Goal: Task Accomplishment & Management: Use online tool/utility

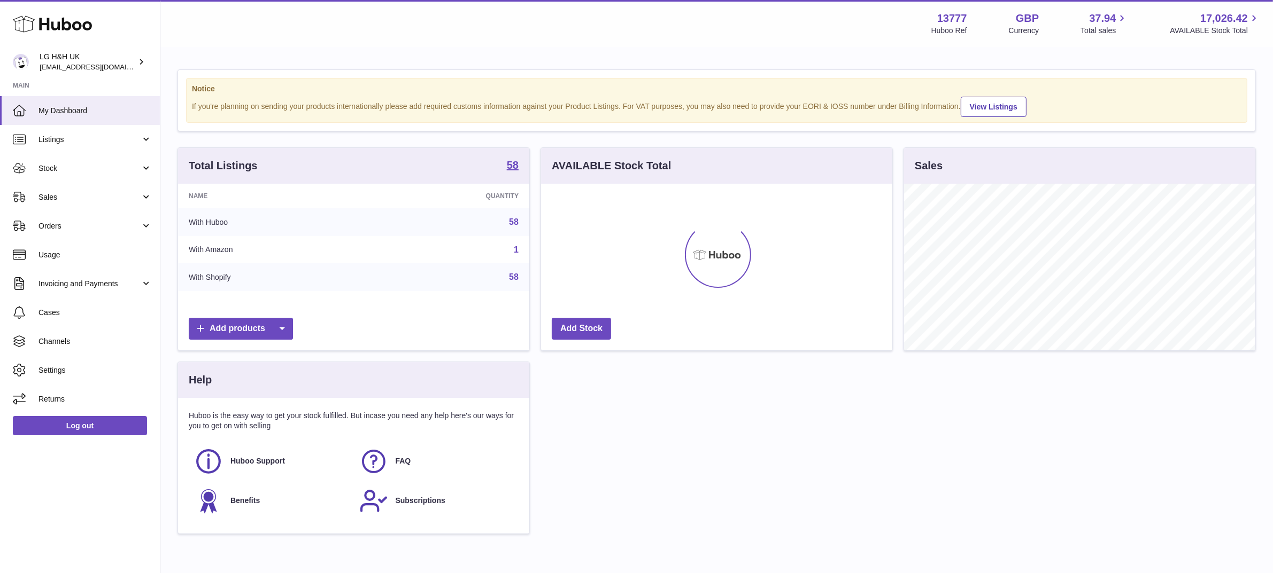
scroll to position [166, 351]
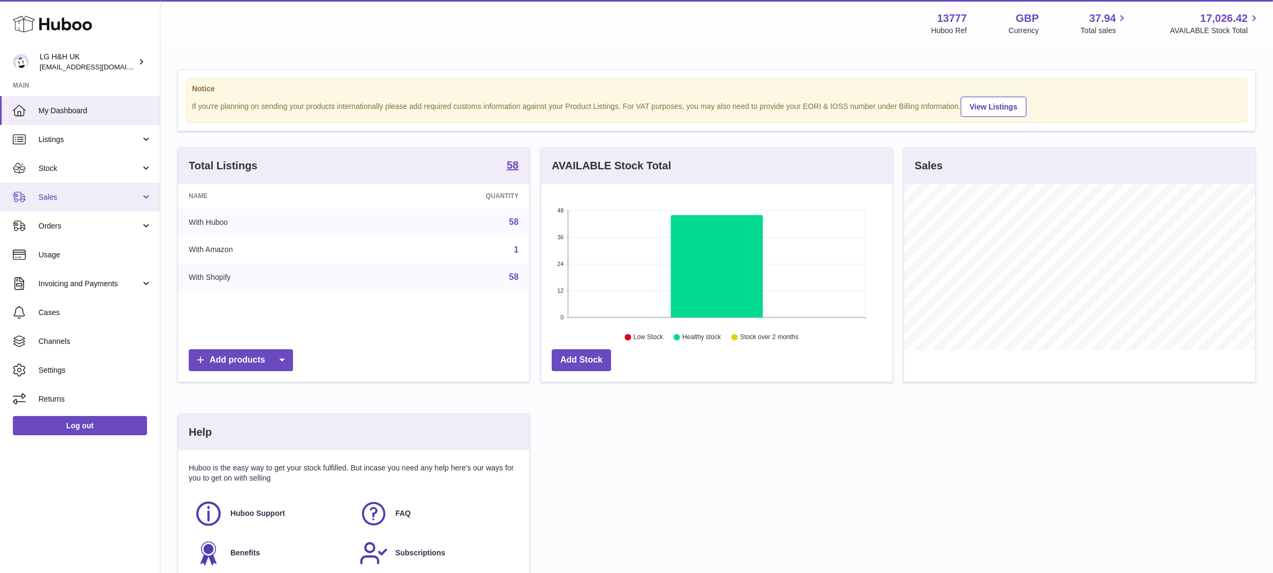
click at [81, 199] on span "Sales" at bounding box center [89, 197] width 102 height 10
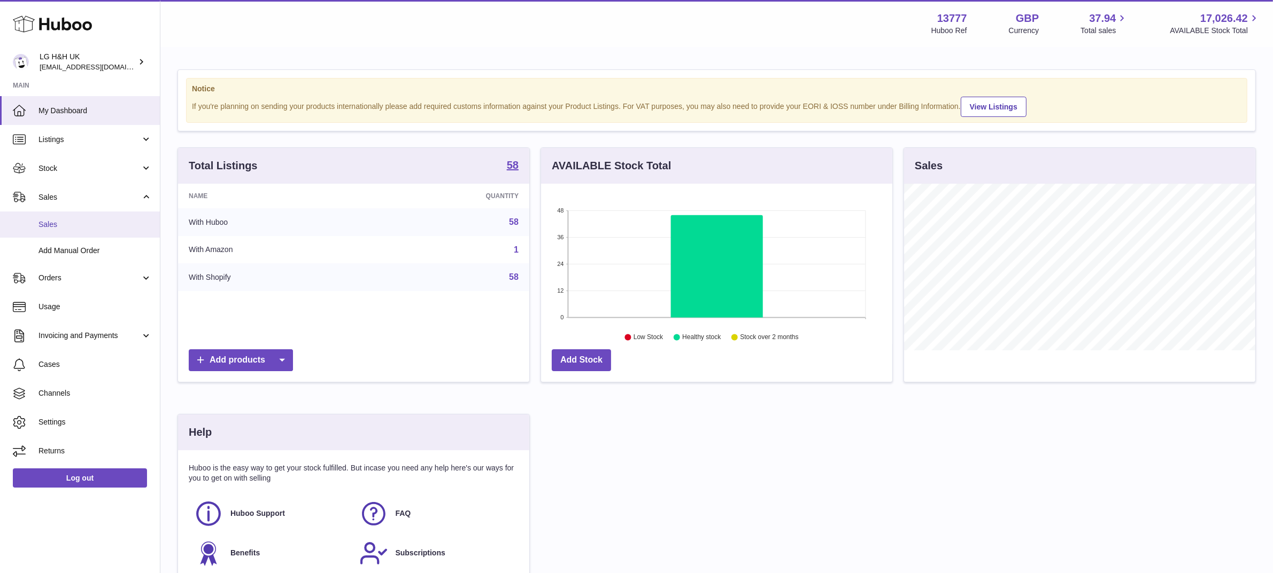
click at [51, 222] on span "Sales" at bounding box center [94, 225] width 113 height 10
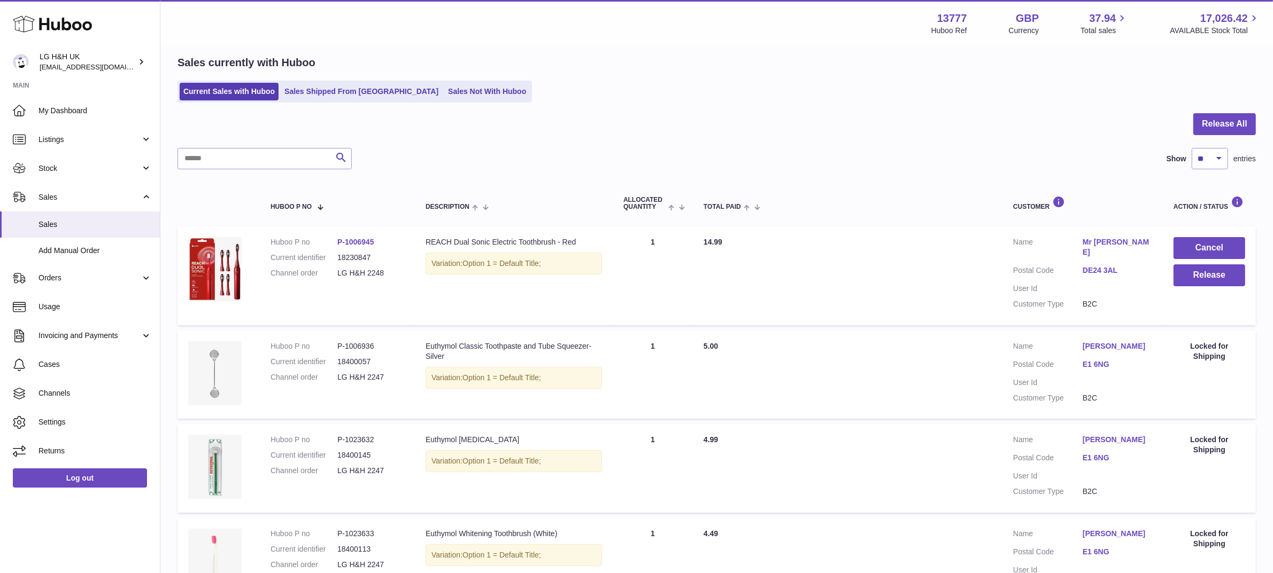
scroll to position [41, 0]
click at [1198, 279] on button "Release" at bounding box center [1209, 276] width 72 height 22
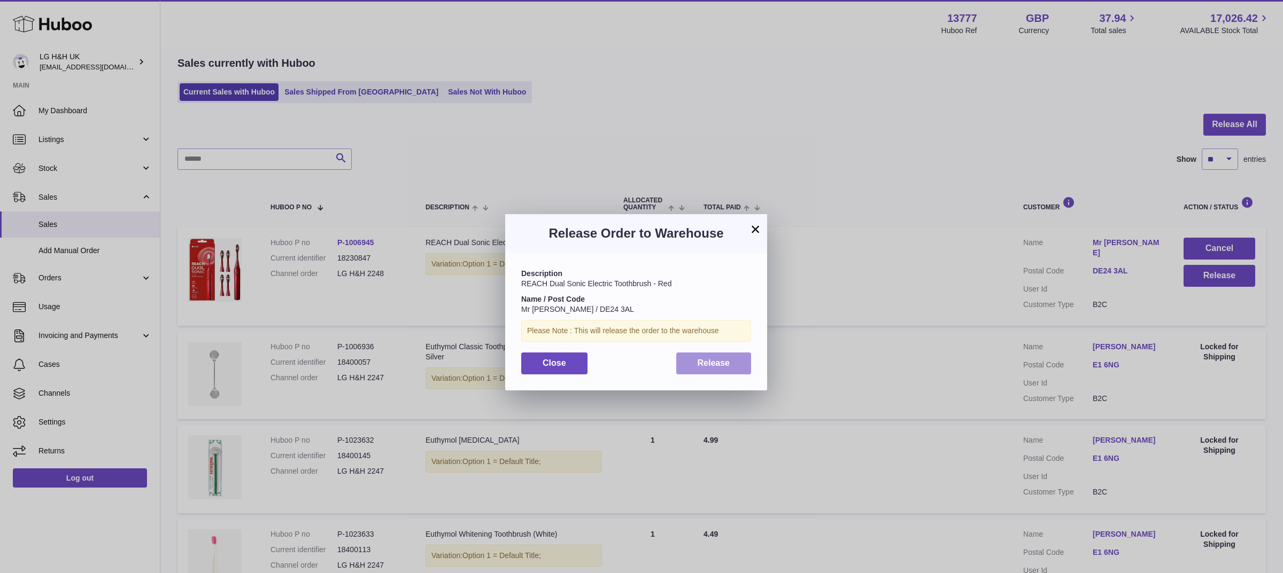
click at [707, 363] on span "Release" at bounding box center [713, 363] width 33 height 9
